Goal: Complete application form

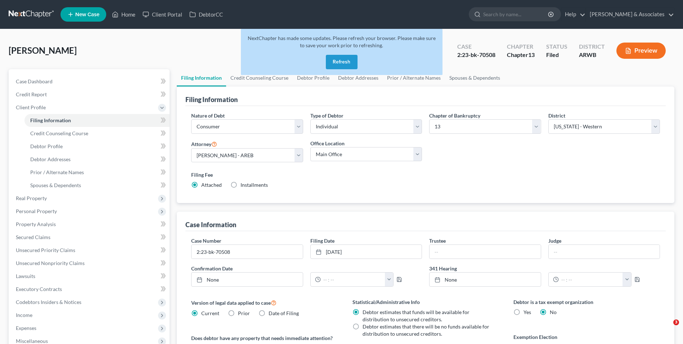
select select "1"
select select "0"
select select "3"
select select "6"
select select "2"
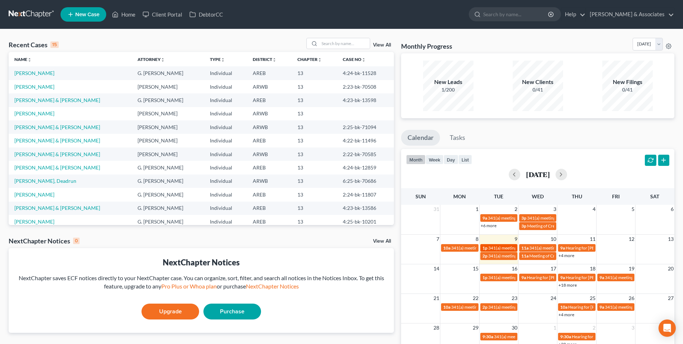
click at [494, 247] on span "341(a) meeting for [PERSON_NAME] and [PERSON_NAME]" at bounding box center [545, 247] width 112 height 5
